Goal: Task Accomplishment & Management: Use online tool/utility

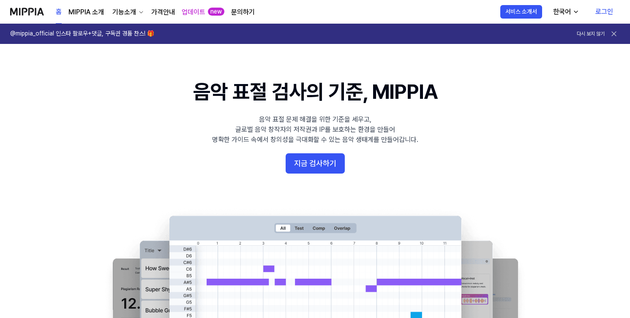
click at [601, 13] on link "로그인" at bounding box center [604, 12] width 31 height 24
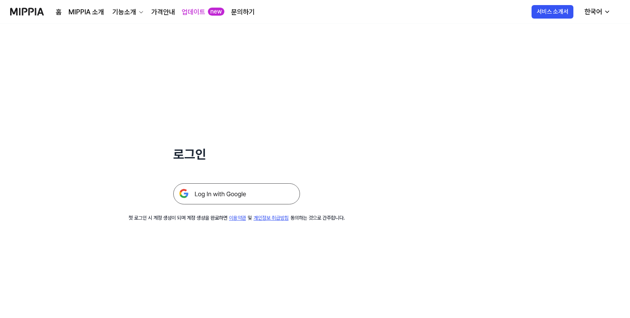
click at [273, 196] on img at bounding box center [236, 193] width 127 height 21
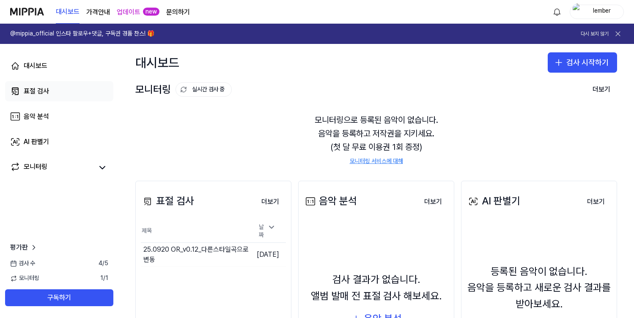
click at [50, 96] on link "표절 검사" at bounding box center [59, 91] width 108 height 20
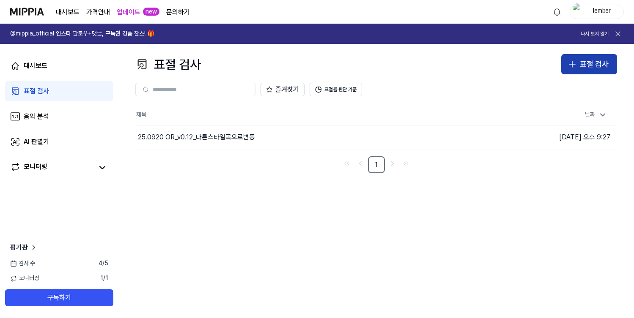
click at [604, 66] on div "표절 검사" at bounding box center [594, 64] width 29 height 12
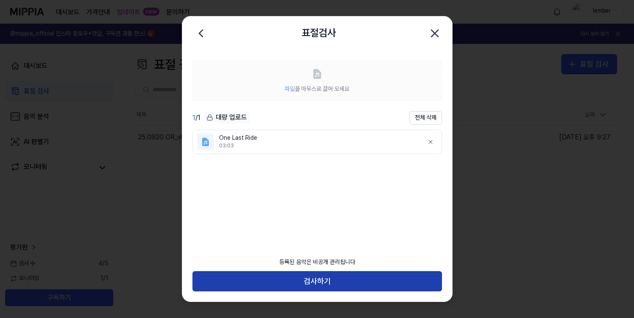
click at [374, 284] on button "검사하기" at bounding box center [316, 281] width 249 height 20
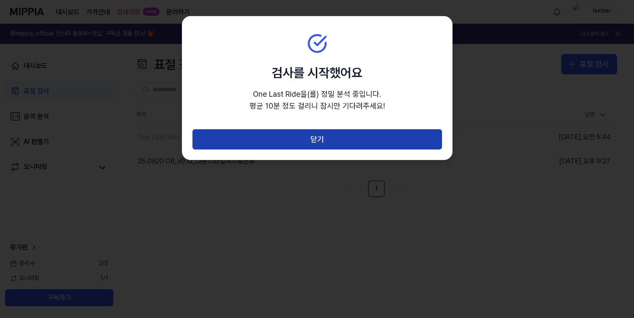
click at [358, 142] on button "닫기" at bounding box center [316, 139] width 249 height 20
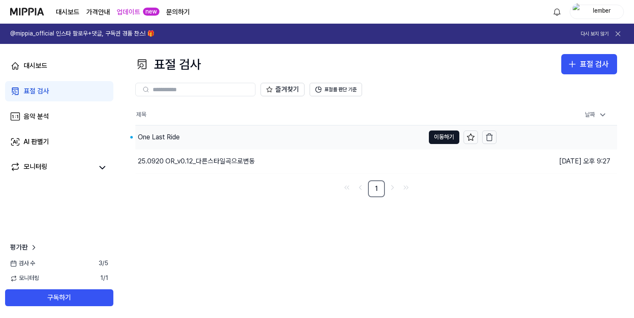
click at [169, 133] on div "One Last Ride" at bounding box center [159, 137] width 42 height 10
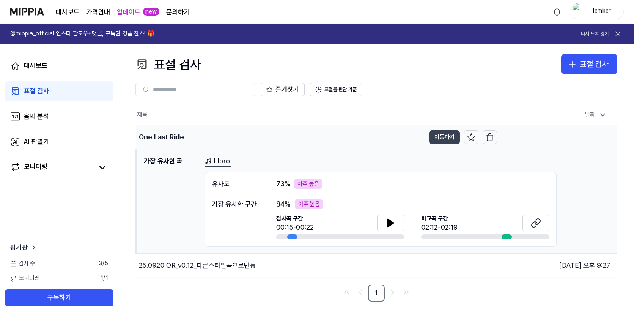
click at [432, 137] on button "이동하기" at bounding box center [444, 138] width 30 height 14
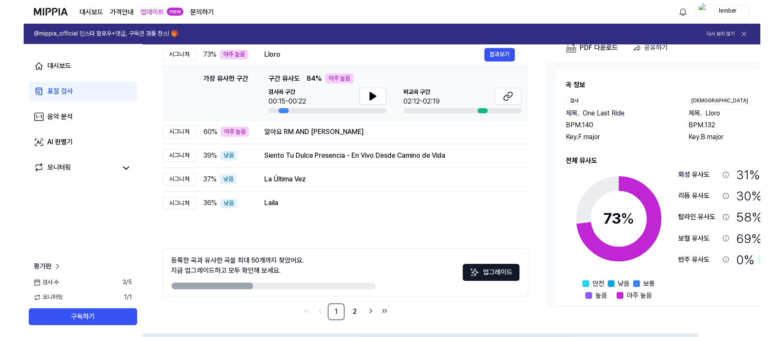
scroll to position [109, 0]
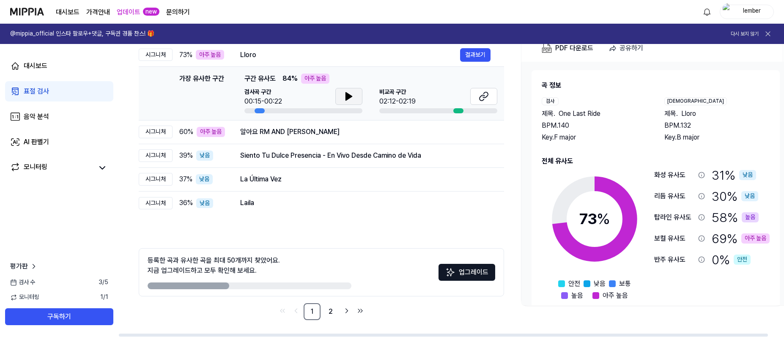
click at [346, 100] on icon at bounding box center [349, 97] width 6 height 8
click at [479, 101] on button at bounding box center [483, 96] width 27 height 17
click at [468, 134] on button "결과보기" at bounding box center [475, 132] width 30 height 14
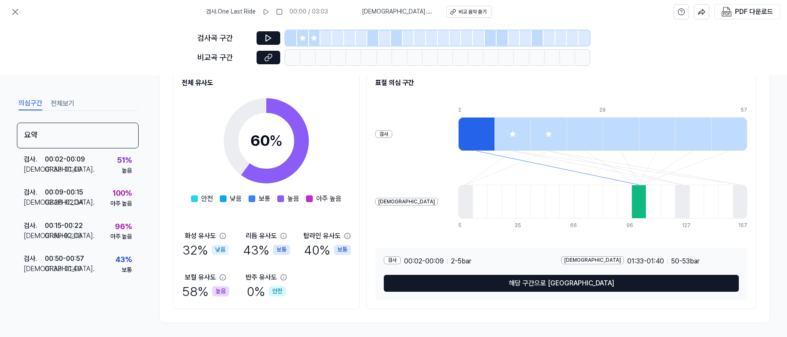
scroll to position [111, 0]
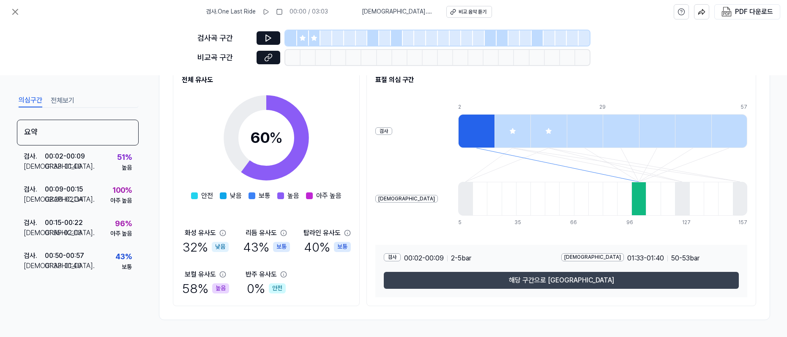
click at [490, 282] on button "해당 구간으로 이동" at bounding box center [561, 280] width 355 height 17
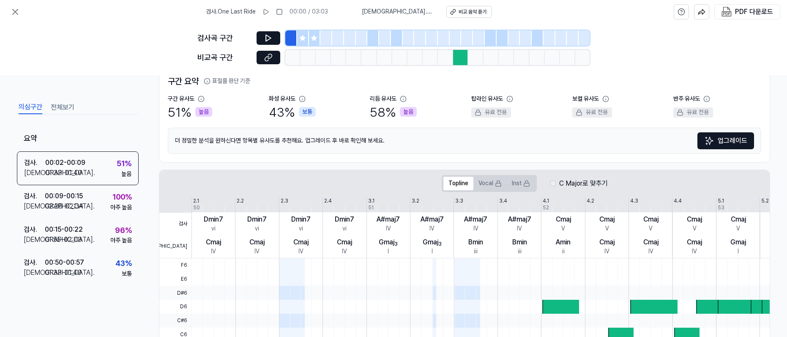
scroll to position [0, 0]
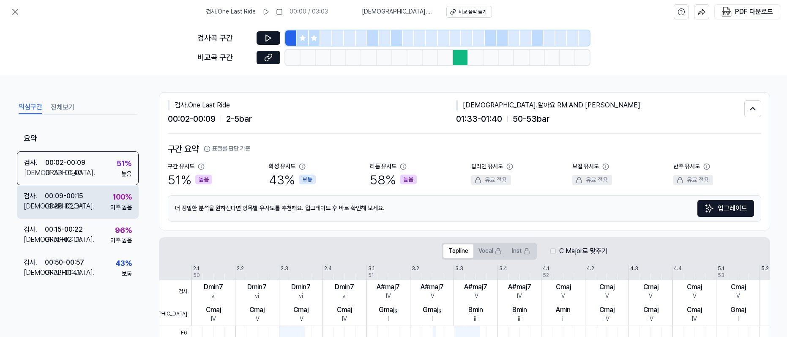
click at [64, 195] on div "00:09 - 00:15" at bounding box center [64, 196] width 38 height 10
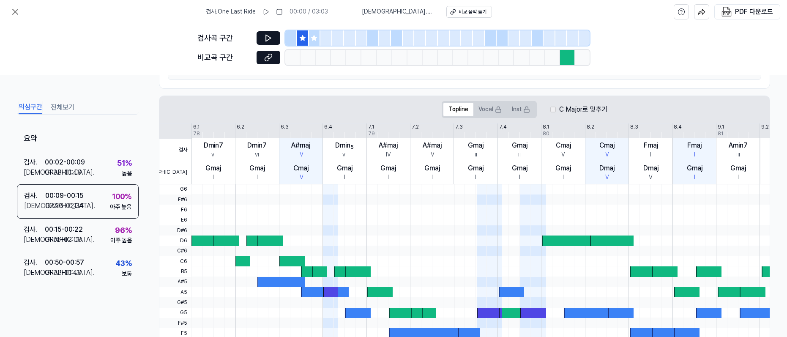
scroll to position [172, 0]
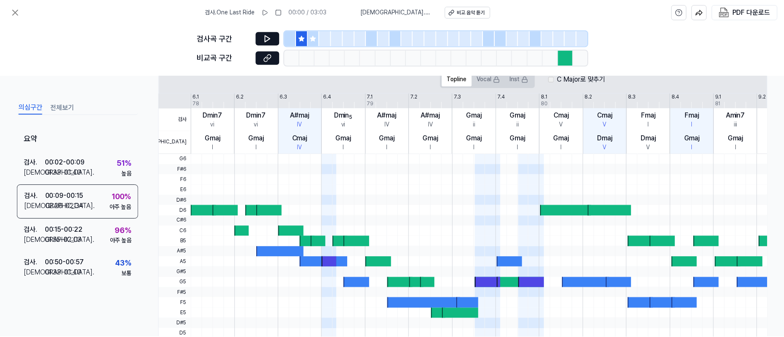
scroll to position [109, 0]
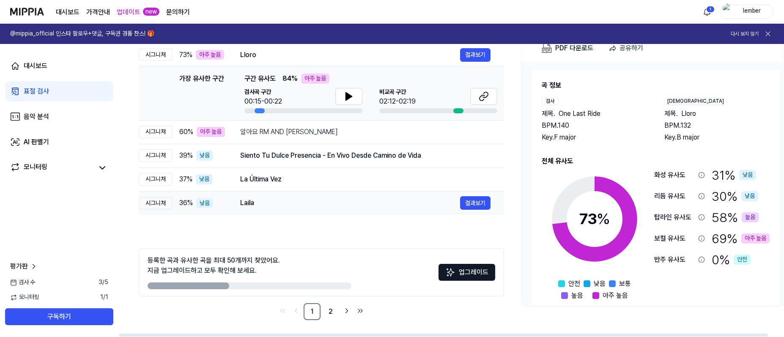
click at [295, 202] on div "Laila" at bounding box center [350, 203] width 220 height 10
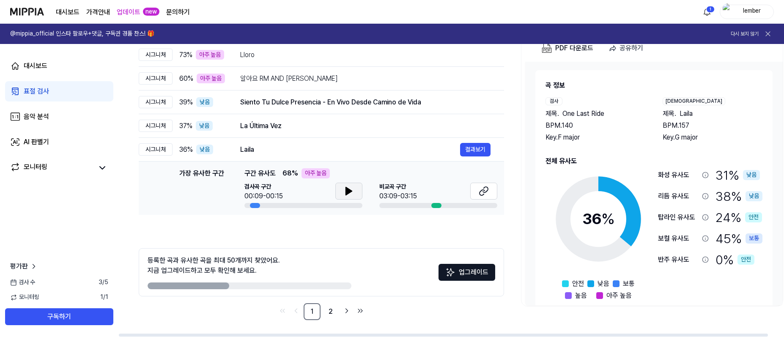
click at [339, 194] on button at bounding box center [348, 191] width 27 height 17
click at [473, 196] on button at bounding box center [483, 191] width 27 height 17
click at [345, 154] on div "Laila 결과보기" at bounding box center [365, 150] width 250 height 14
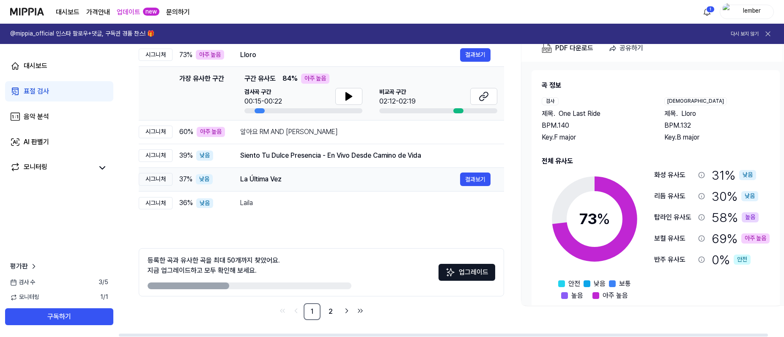
click at [368, 183] on div "La Última Vez" at bounding box center [350, 179] width 220 height 10
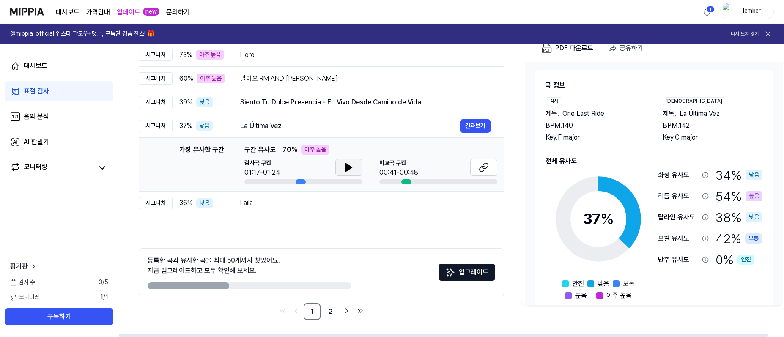
click at [357, 169] on button at bounding box center [348, 167] width 27 height 17
click at [356, 169] on button at bounding box center [348, 167] width 27 height 17
click at [476, 166] on button at bounding box center [483, 167] width 27 height 17
click at [351, 107] on div "Siento Tu Dulce Presencia - En Vivo Desde Camino de Vida" at bounding box center [350, 102] width 220 height 10
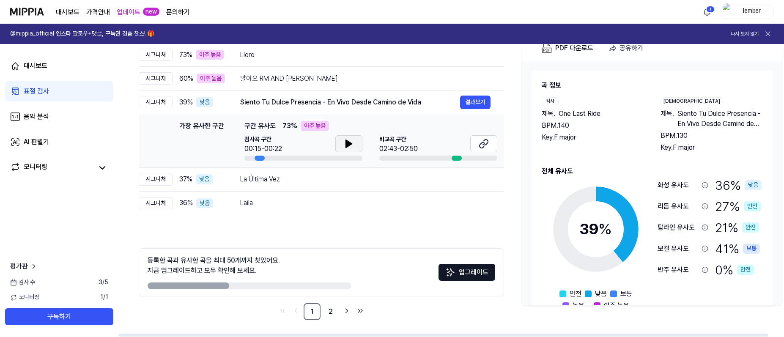
click at [352, 142] on icon at bounding box center [349, 144] width 10 height 10
click at [371, 84] on div "알아요 RM AND JK 결과보기" at bounding box center [365, 79] width 250 height 14
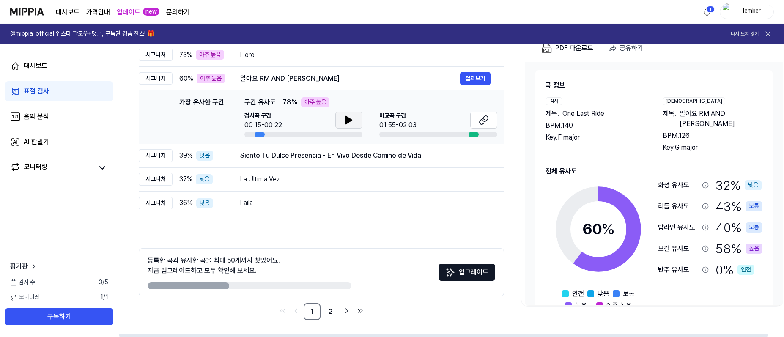
click at [356, 122] on button at bounding box center [348, 120] width 27 height 17
click at [479, 121] on icon at bounding box center [481, 121] width 5 height 5
click at [359, 60] on div "Lloro 결과보기" at bounding box center [365, 55] width 250 height 14
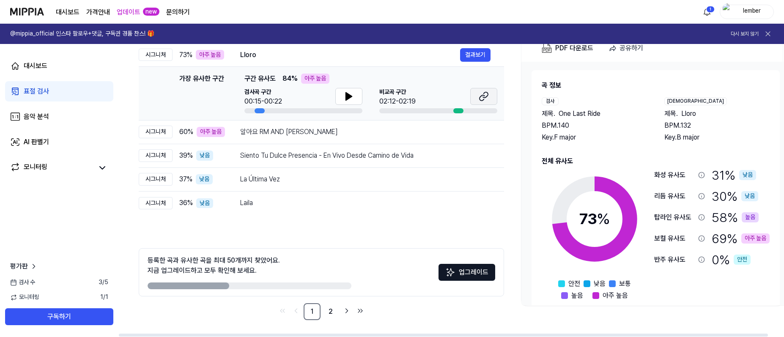
click at [474, 98] on button at bounding box center [483, 96] width 27 height 17
click at [286, 228] on div "전체 시그니처 탑라인 보컬 반주 읽지 않음 전체 시그니처 탑라인 보컬 반주 타입 표절률 제목 표절률 읽지 않음 시그니처 73 % 아주 높음 L…" at bounding box center [321, 161] width 365 height 318
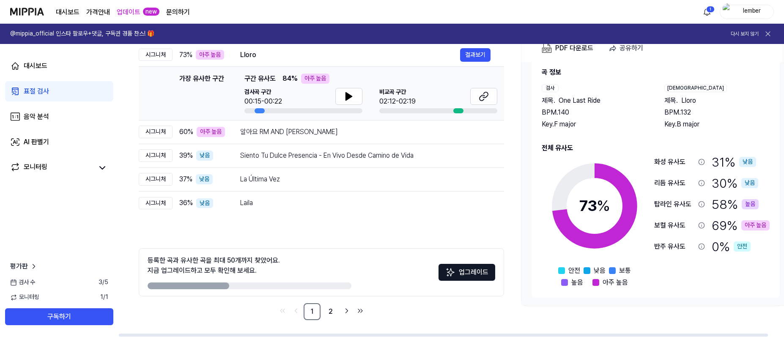
scroll to position [14, 0]
click at [303, 134] on div "알아요 RM AND JK" at bounding box center [350, 132] width 220 height 10
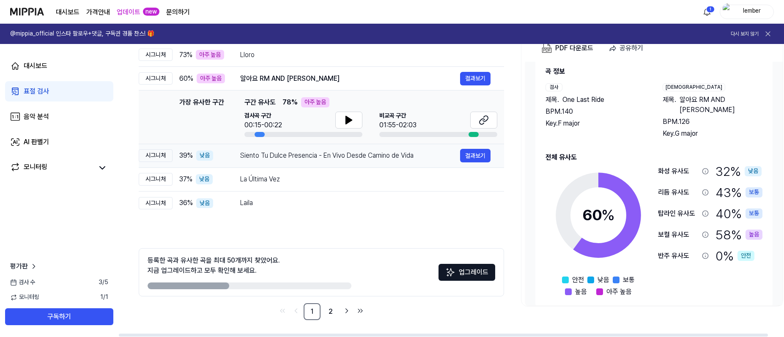
click at [301, 156] on div "Siento Tu Dulce Presencia - En Vivo Desde Camino de Vida" at bounding box center [350, 155] width 220 height 10
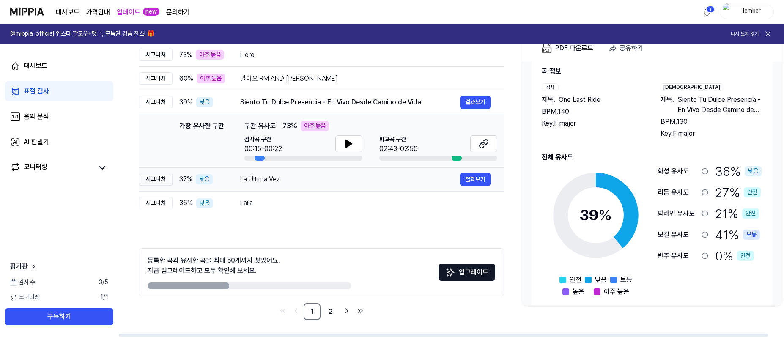
click at [301, 178] on div "La Última Vez" at bounding box center [350, 179] width 220 height 10
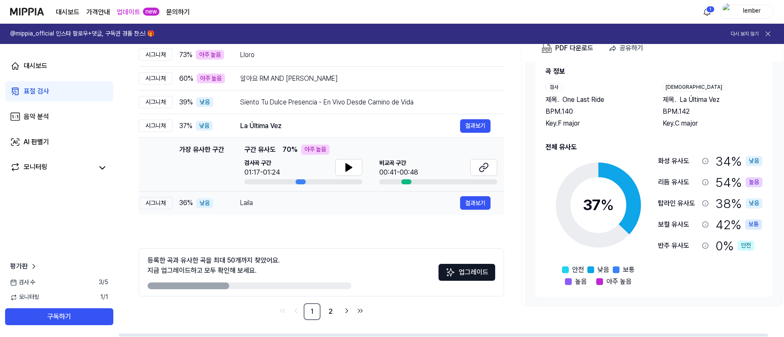
click at [301, 201] on div "Laila" at bounding box center [350, 203] width 220 height 10
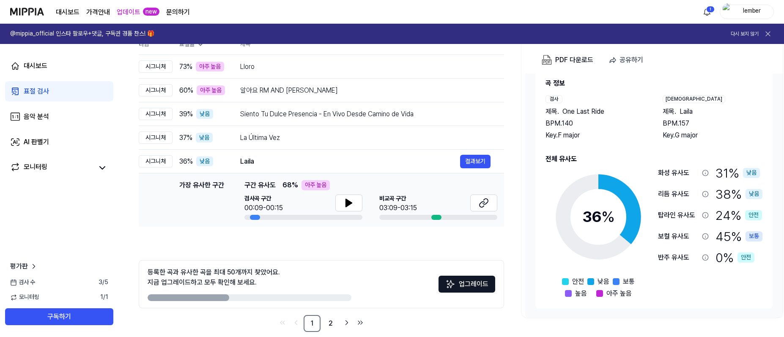
scroll to position [109, 0]
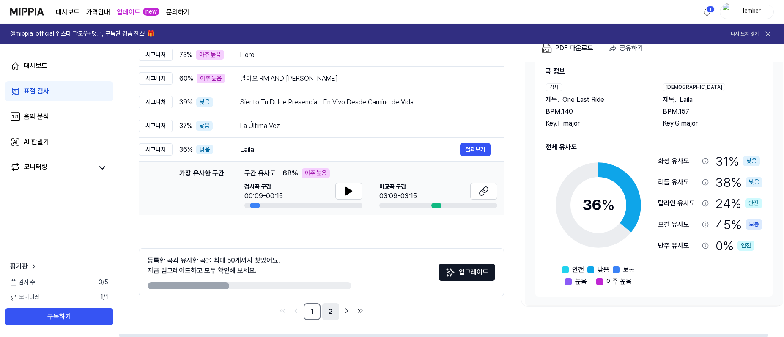
click at [331, 309] on link "2" at bounding box center [330, 311] width 17 height 17
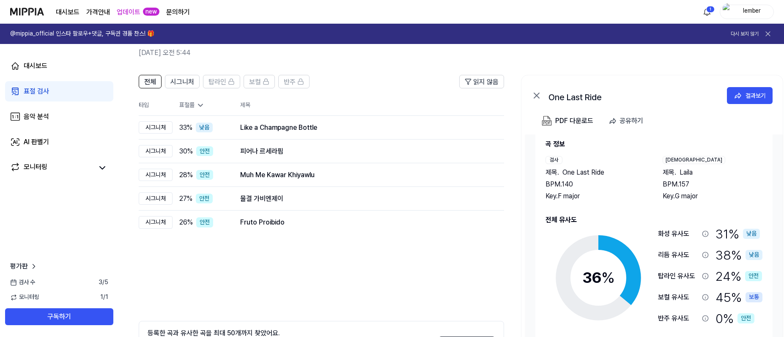
scroll to position [47, 0]
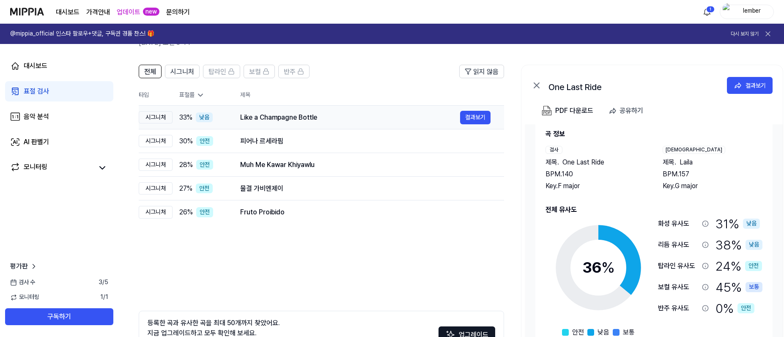
click at [325, 123] on div "Like a Champagne Bottle 결과보기" at bounding box center [365, 118] width 250 height 14
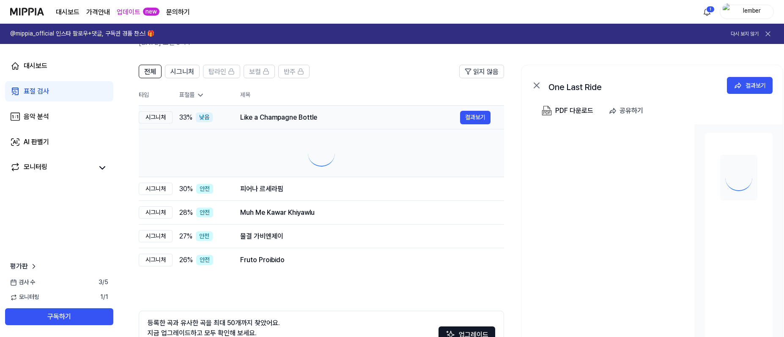
scroll to position [0, 0]
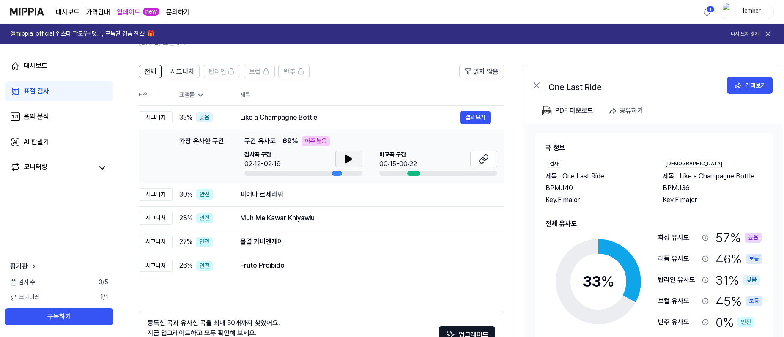
click at [341, 159] on button at bounding box center [348, 158] width 27 height 17
click at [480, 159] on icon at bounding box center [481, 160] width 5 height 5
click at [350, 196] on div "피어나 르세라핌" at bounding box center [350, 194] width 220 height 10
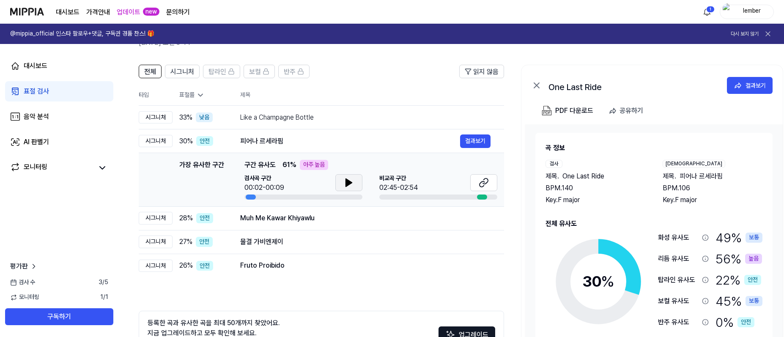
click at [352, 183] on icon at bounding box center [349, 183] width 10 height 10
click at [478, 185] on button at bounding box center [483, 182] width 27 height 17
click at [349, 218] on div "Muh Me Kawar Khiyawlu" at bounding box center [350, 218] width 220 height 10
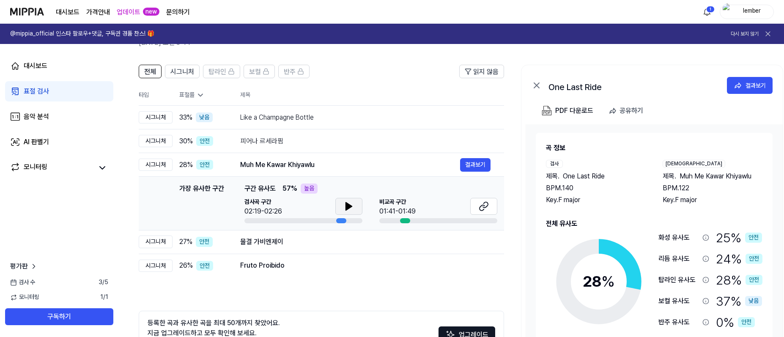
click at [349, 211] on button at bounding box center [348, 206] width 27 height 17
click at [480, 210] on icon at bounding box center [481, 207] width 5 height 5
click at [314, 239] on div "물결 가비엔제이" at bounding box center [350, 242] width 220 height 10
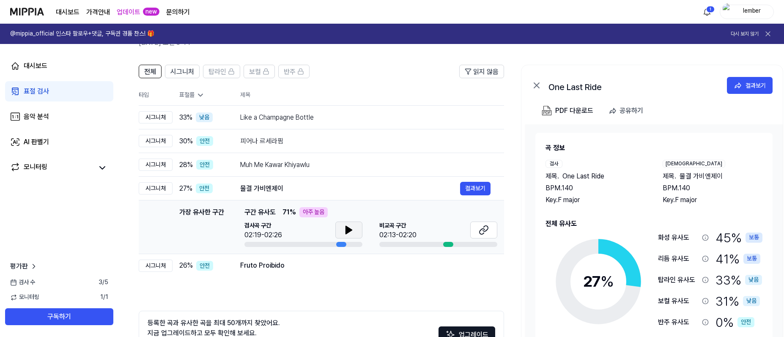
click at [354, 231] on button at bounding box center [348, 230] width 27 height 17
click at [352, 231] on icon at bounding box center [349, 230] width 10 height 10
click at [477, 235] on button at bounding box center [483, 230] width 27 height 17
click at [293, 261] on div "Fruto Proibido" at bounding box center [350, 265] width 220 height 10
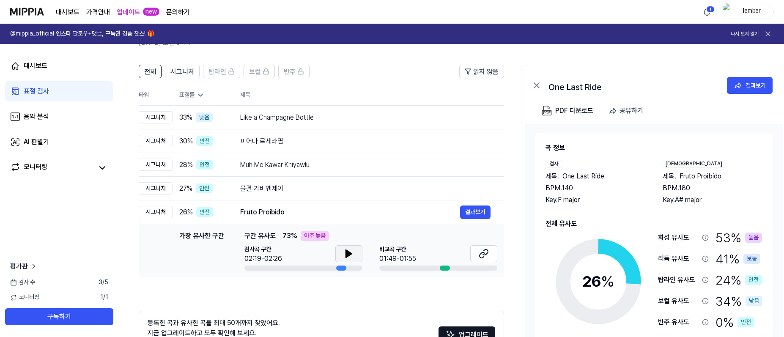
click at [353, 255] on icon at bounding box center [349, 254] width 10 height 10
click at [353, 255] on button at bounding box center [348, 253] width 27 height 17
click at [481, 256] on icon at bounding box center [484, 254] width 10 height 10
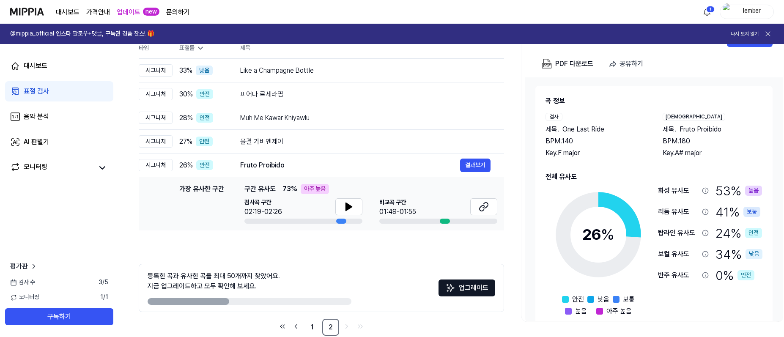
scroll to position [109, 0]
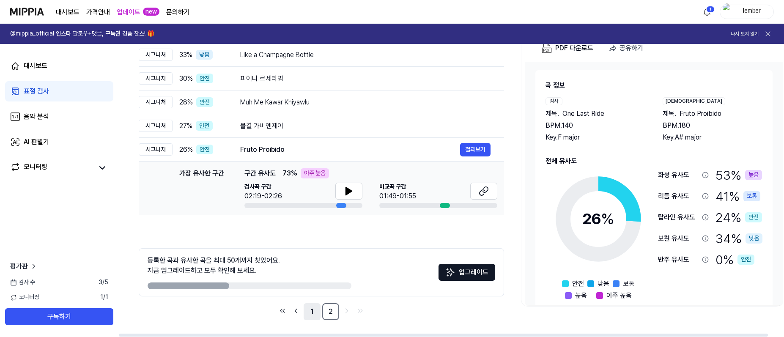
click at [310, 310] on link "1" at bounding box center [312, 311] width 17 height 17
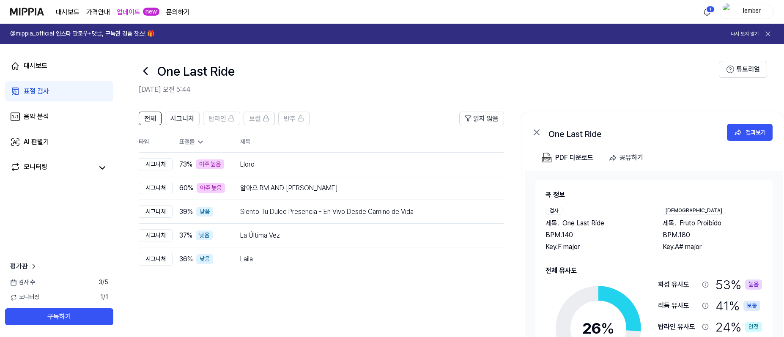
click at [322, 306] on div "전체 시그니처 탑라인 보컬 반주 읽지 않음 전체 시그니처 탑라인 보컬 반주 타입 표절률 제목 표절률 읽지 않음 시그니처 73 % 아주 높음 L…" at bounding box center [321, 271] width 365 height 318
click at [146, 121] on span "전체" at bounding box center [150, 119] width 12 height 10
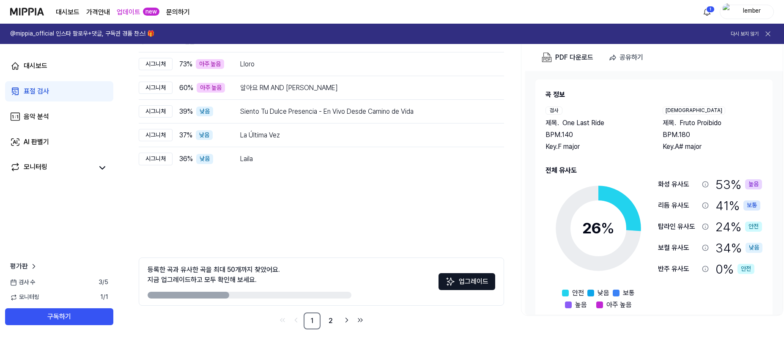
scroll to position [109, 0]
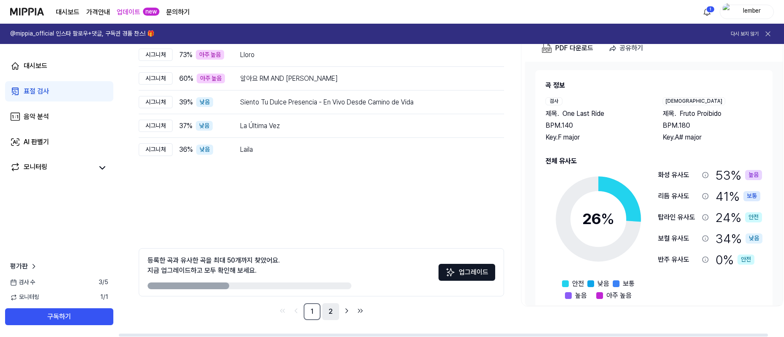
click at [334, 310] on link "2" at bounding box center [330, 311] width 17 height 17
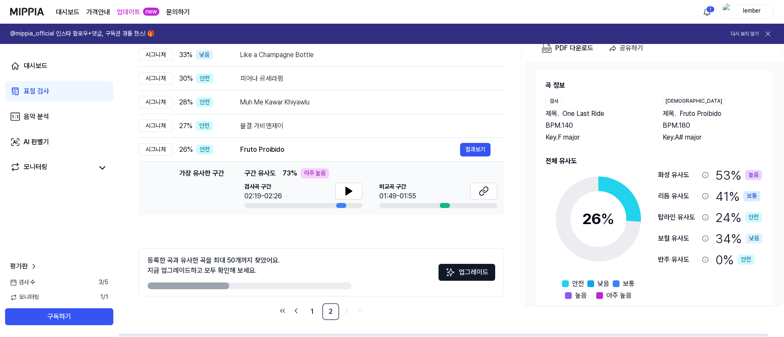
scroll to position [0, 0]
click at [385, 261] on div "등록한 곡과 유사한 곡을 최대 50개까지 찾았어요. 지금 업그레이드하고 모두 확인해 보세요. 업그레이드" at bounding box center [320, 272] width 365 height 48
click at [397, 240] on div "전체 시그니처 탑라인 보컬 반주 읽지 않음 전체 시그니처 탑라인 보컬 반주 타입 표절률 제목 표절률 읽지 않음 시그니처 33 % 낮음 Like…" at bounding box center [320, 161] width 365 height 318
click at [402, 238] on div "전체 시그니처 탑라인 보컬 반주 읽지 않음 전체 시그니처 탑라인 보컬 반주 타입 표절률 제목 표절률 읽지 않음 시그니처 33 % 낮음 Like…" at bounding box center [320, 161] width 365 height 318
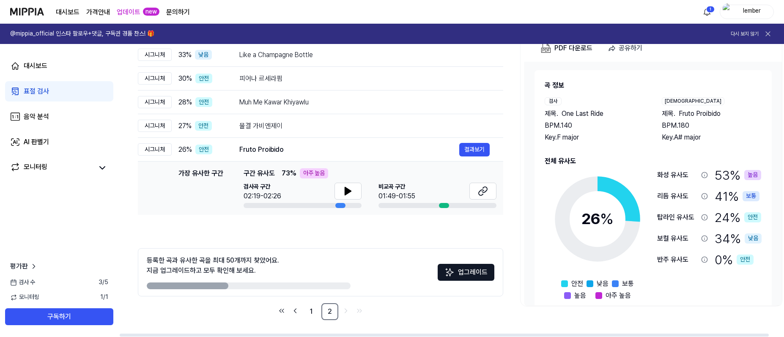
click at [401, 255] on div "등록한 곡과 유사한 곡을 최대 50개까지 찾았어요. 지금 업그레이드하고 모두 확인해 보세요. 업그레이드" at bounding box center [320, 272] width 365 height 48
click at [407, 233] on div "전체 시그니처 탑라인 보컬 반주 읽지 않음 전체 시그니처 탑라인 보컬 반주 타입 표절률 제목 표절률 읽지 않음 시그니처 33 % 낮음 Like…" at bounding box center [320, 161] width 365 height 318
click at [400, 256] on div "등록한 곡과 유사한 곡을 최대 50개까지 찾았어요. 지금 업그레이드하고 모두 확인해 보세요. 업그레이드" at bounding box center [320, 272] width 365 height 48
click at [409, 238] on div "전체 시그니처 탑라인 보컬 반주 읽지 않음 전체 시그니처 탑라인 보컬 반주 타입 표절률 제목 표절률 읽지 않음 시그니처 33 % 낮음 Like…" at bounding box center [320, 161] width 365 height 318
click at [493, 228] on div "전체 시그니처 탑라인 보컬 반주 읽지 않음 전체 시그니처 탑라인 보컬 반주 타입 표절률 제목 표절률 읽지 않음 시그니처 33 % 낮음 Like…" at bounding box center [320, 161] width 365 height 318
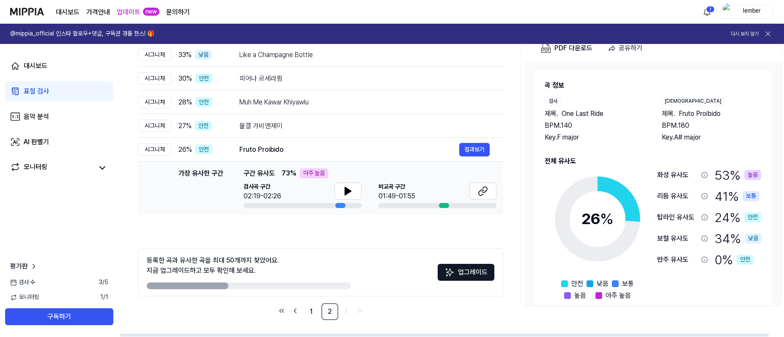
click at [499, 228] on div "전체 시그니처 탑라인 보컬 반주 읽지 않음 전체 시그니처 탑라인 보컬 반주 타입 표절률 제목 표절률 읽지 않음 시그니처 33 % 낮음 Like…" at bounding box center [320, 161] width 365 height 318
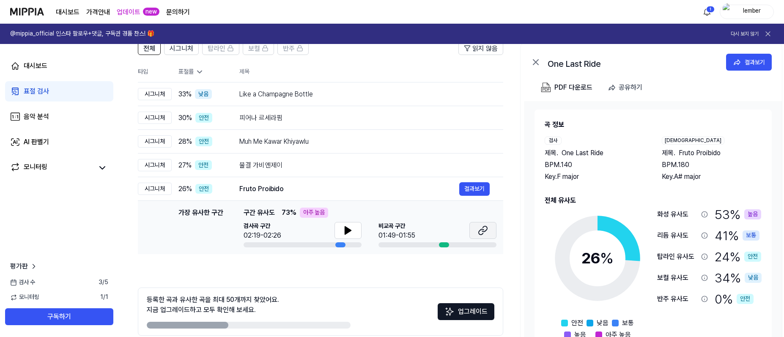
scroll to position [69, 0]
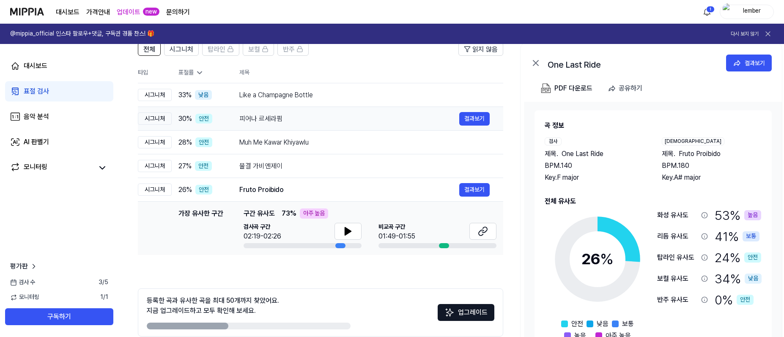
click at [327, 123] on div "피어나 르세라핌" at bounding box center [349, 119] width 220 height 10
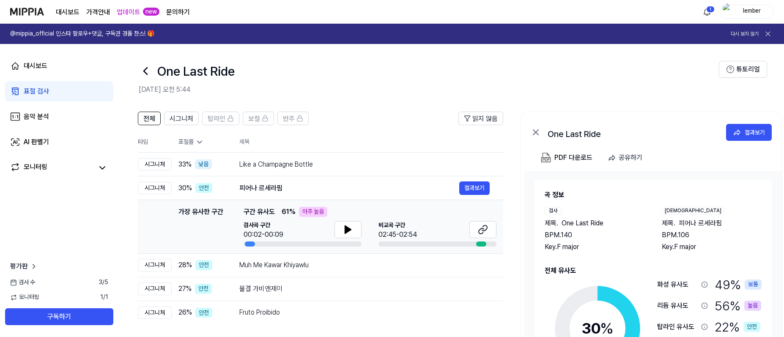
scroll to position [109, 0]
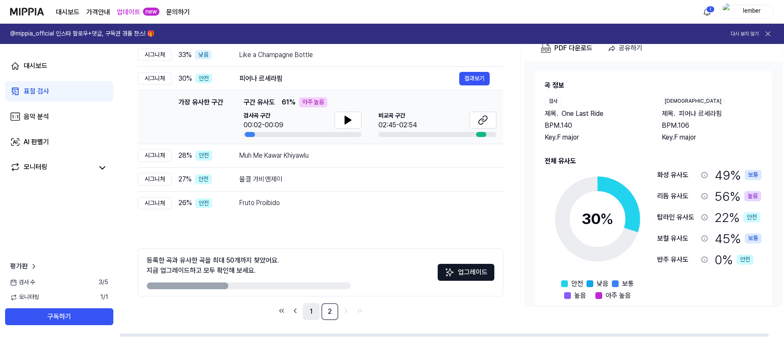
click at [313, 314] on link "1" at bounding box center [311, 311] width 17 height 17
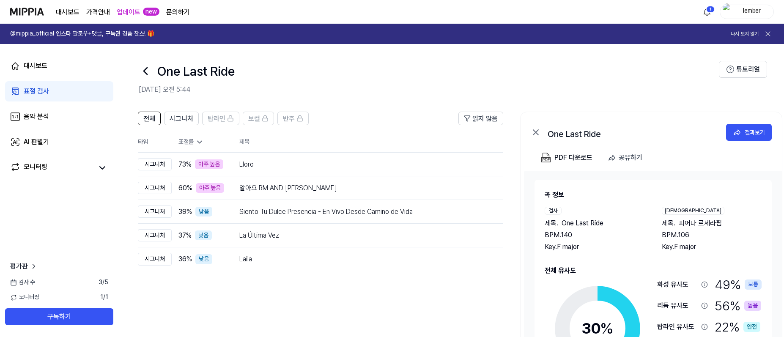
click at [147, 75] on icon at bounding box center [146, 71] width 14 height 14
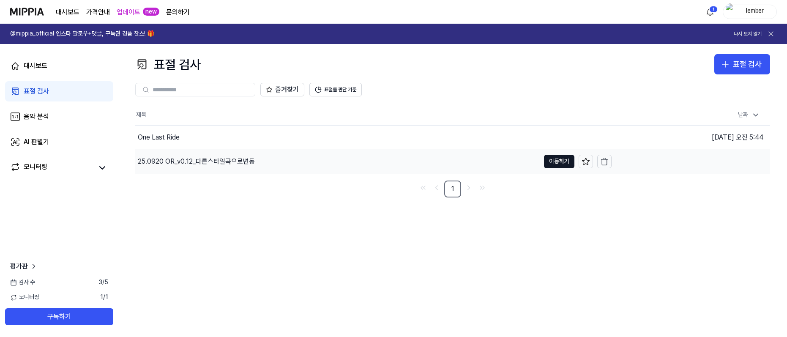
click at [189, 165] on div "25.0920 OR_v0.12_다른스타일곡으로변동" at bounding box center [196, 161] width 117 height 10
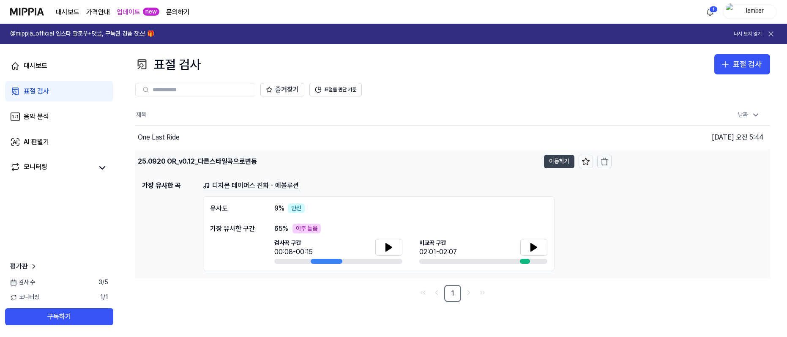
click at [562, 161] on button "이동하기" at bounding box center [559, 162] width 30 height 14
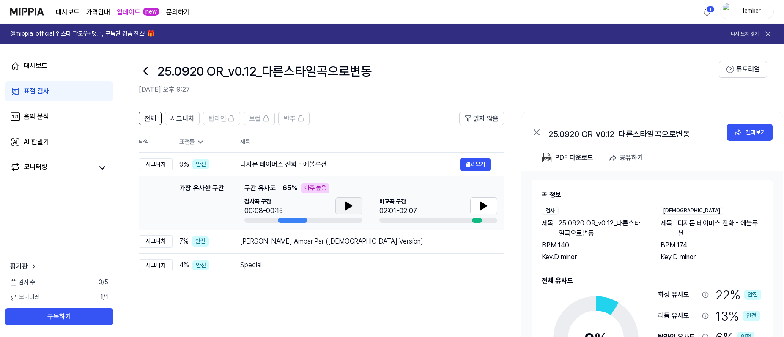
click at [352, 209] on icon at bounding box center [349, 206] width 10 height 10
click at [351, 209] on icon at bounding box center [351, 205] width 2 height 7
click at [323, 246] on div "Neele Neele Ambar Par (Male Version)" at bounding box center [350, 241] width 220 height 10
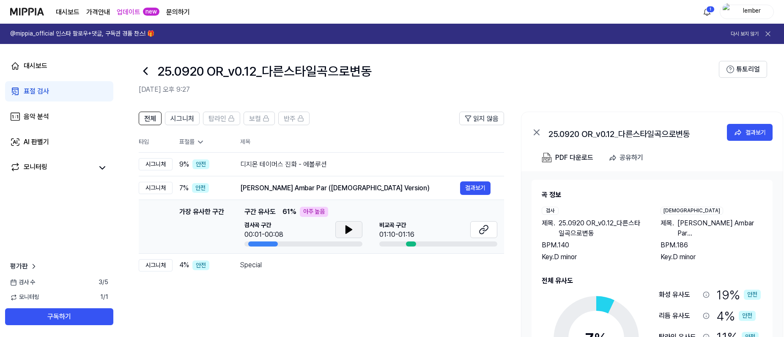
click at [342, 232] on button at bounding box center [348, 229] width 27 height 17
click at [341, 232] on button at bounding box center [348, 229] width 27 height 17
click at [302, 265] on div "Special" at bounding box center [350, 265] width 220 height 10
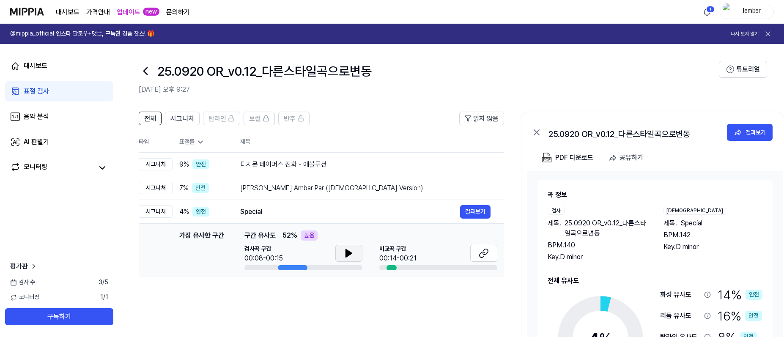
click at [340, 252] on button at bounding box center [348, 253] width 27 height 17
click at [279, 298] on div "전체 시그니처 탑라인 보컬 반주 읽지 않음 전체 시그니처 탑라인 보컬 반주 타입 표절률 제목 표절률 읽지 않음 시그니처 9 % 안전 디지몬 테…" at bounding box center [321, 271] width 365 height 318
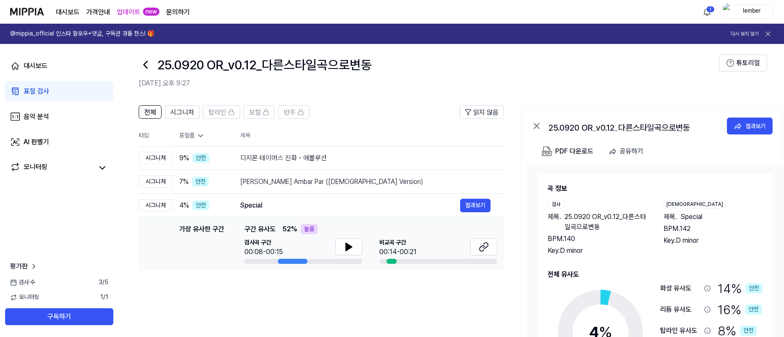
click at [149, 67] on icon at bounding box center [146, 65] width 14 height 14
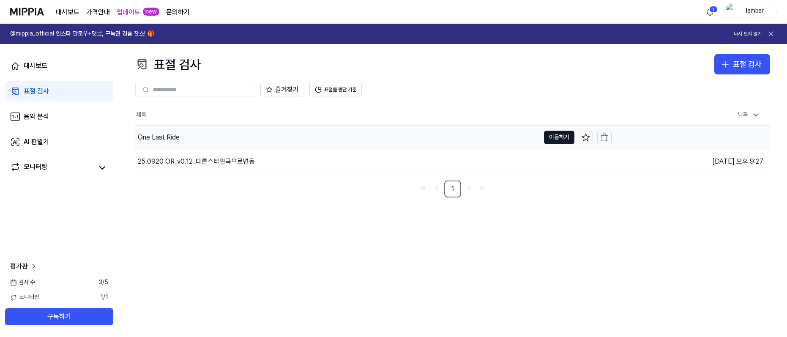
click at [198, 138] on div "One Last Ride" at bounding box center [337, 138] width 405 height 24
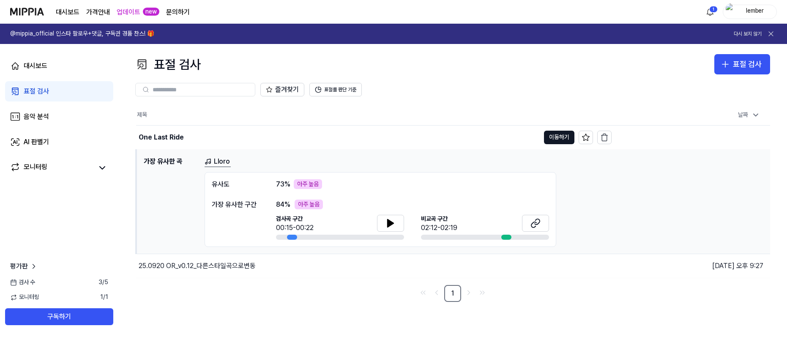
click at [306, 285] on nav "1" at bounding box center [452, 293] width 635 height 17
click at [308, 284] on div "제목 날짜 One Last Ride 이동하기 2025.09.29 오전 5:44 가장 유사한 곡 Lloro 유사도 73 % 아주 높음 가장 유사…" at bounding box center [452, 203] width 635 height 197
click at [324, 288] on nav "1" at bounding box center [452, 293] width 635 height 17
drag, startPoint x: 263, startPoint y: 295, endPoint x: 258, endPoint y: 293, distance: 4.8
click at [263, 295] on nav "1" at bounding box center [452, 293] width 635 height 17
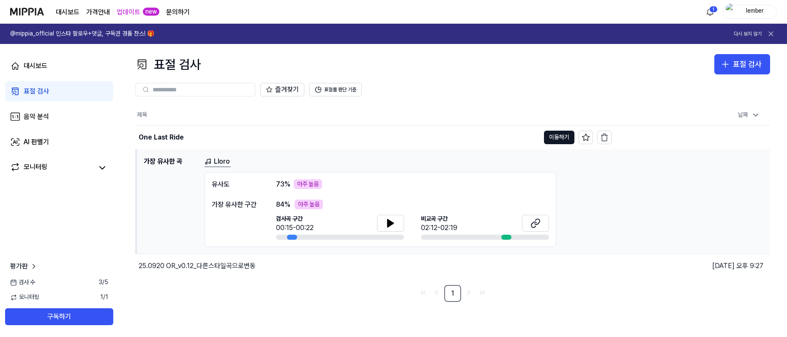
click at [184, 212] on h1 "가장 유사한 곡" at bounding box center [171, 201] width 54 height 91
click at [204, 295] on nav "1" at bounding box center [452, 293] width 635 height 17
drag, startPoint x: 172, startPoint y: 222, endPoint x: 173, endPoint y: 226, distance: 4.7
click at [172, 222] on h1 "가장 유사한 곡" at bounding box center [171, 201] width 54 height 91
click at [171, 219] on h1 "가장 유사한 곡" at bounding box center [171, 201] width 54 height 91
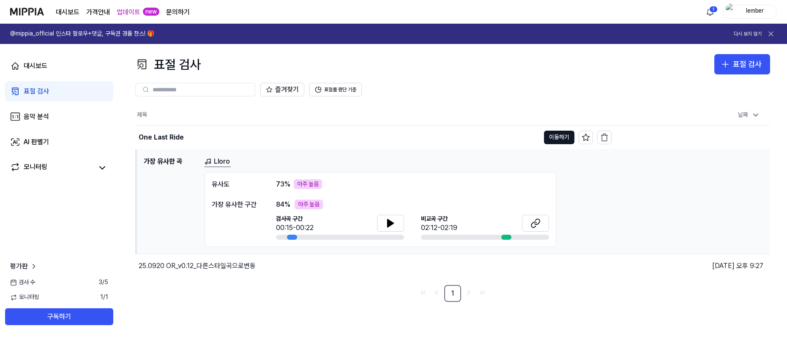
click at [184, 293] on nav "1" at bounding box center [452, 293] width 635 height 17
